Goal: Task Accomplishment & Management: Use online tool/utility

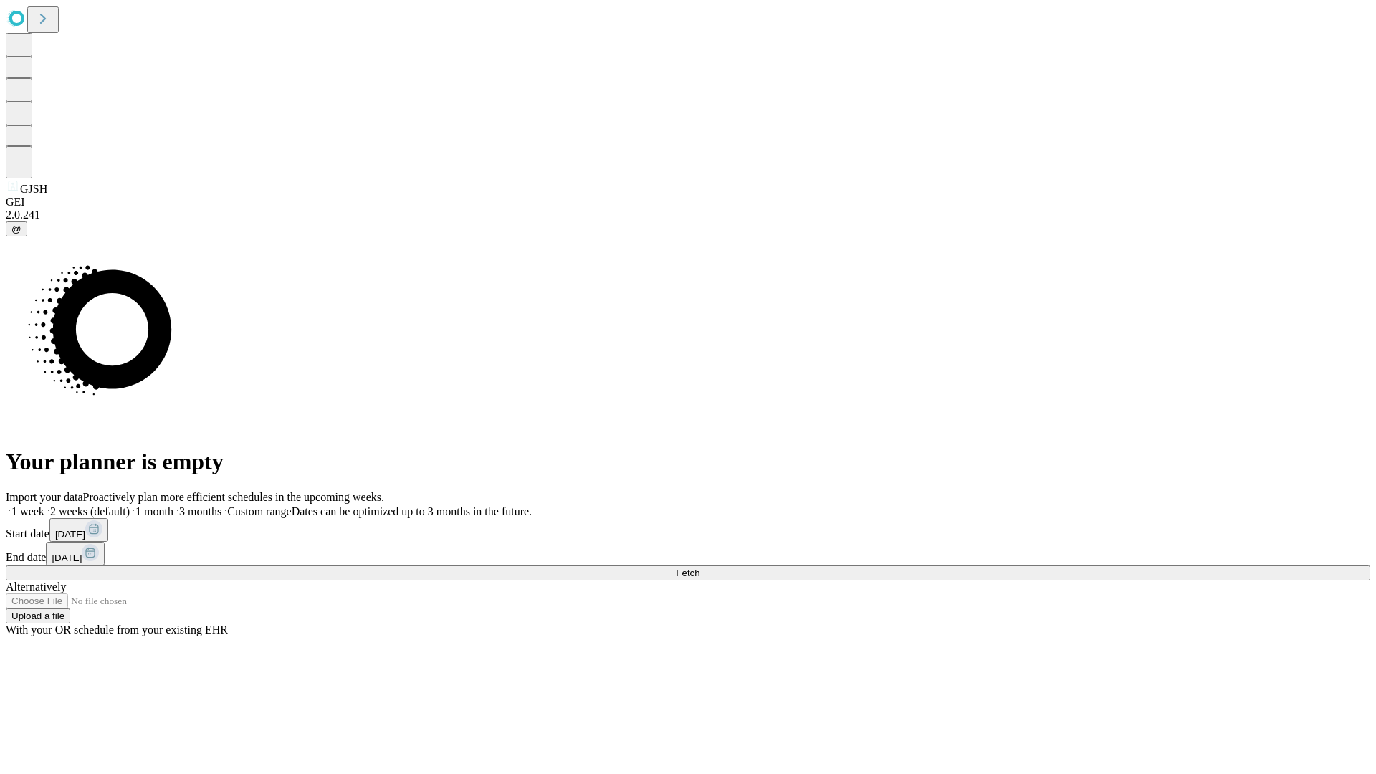
click at [699, 567] on span "Fetch" at bounding box center [688, 572] width 24 height 11
